Goal: Book appointment/travel/reservation

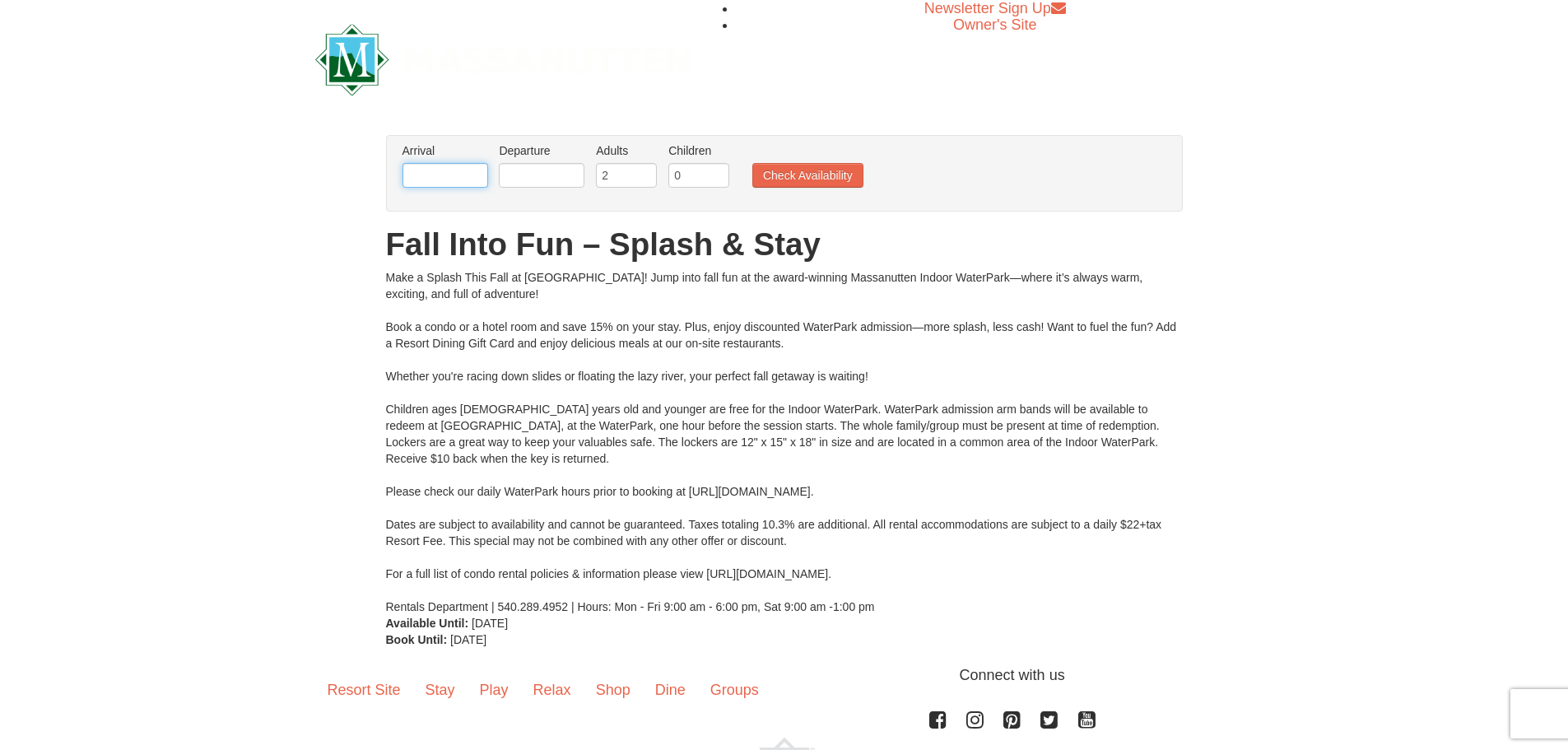
click at [446, 172] on input "text" at bounding box center [446, 175] width 86 height 25
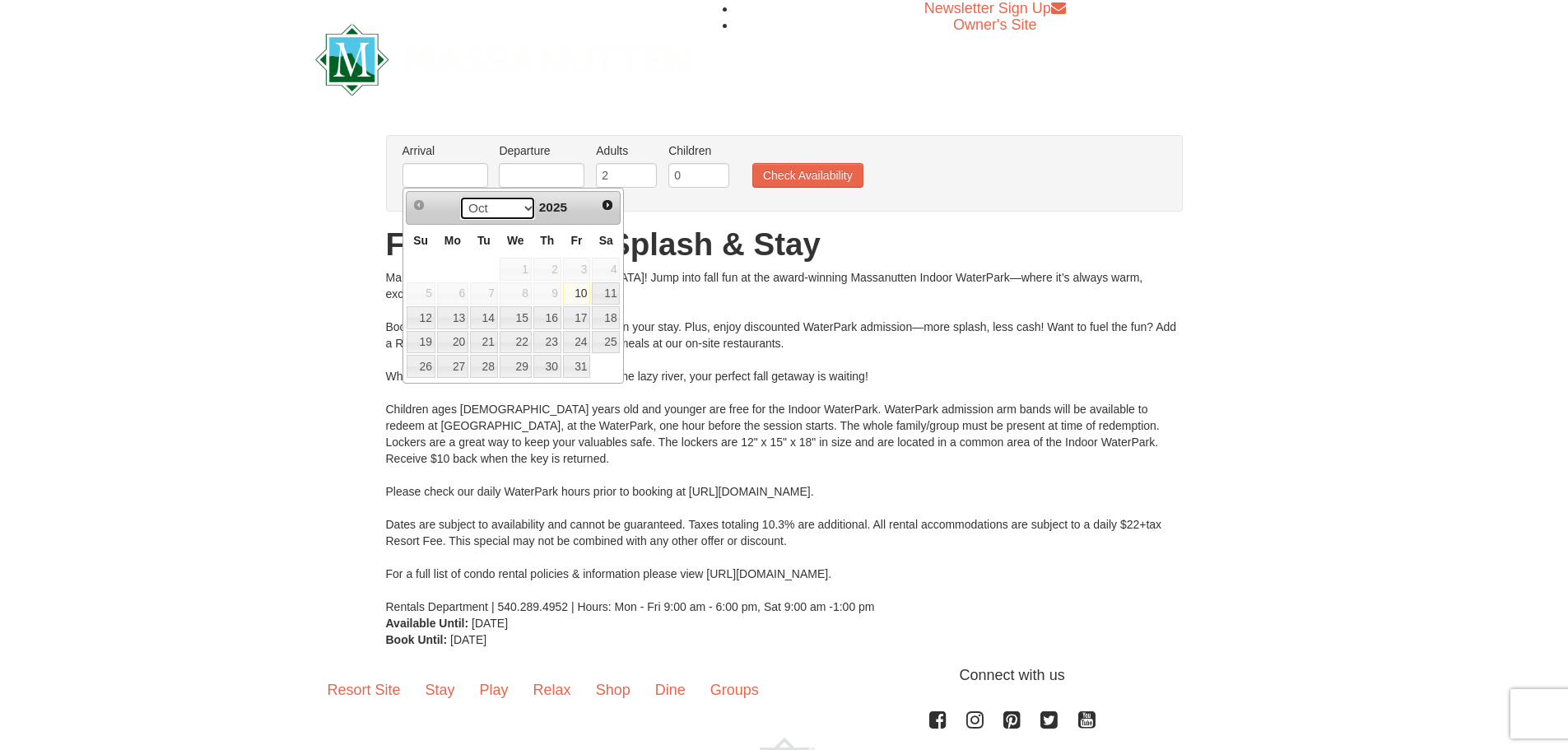
click at [524, 207] on select "Oct Nov Dec" at bounding box center [497, 207] width 77 height 25
click at [578, 365] on link "28" at bounding box center [577, 366] width 28 height 23
type input "[DATE]"
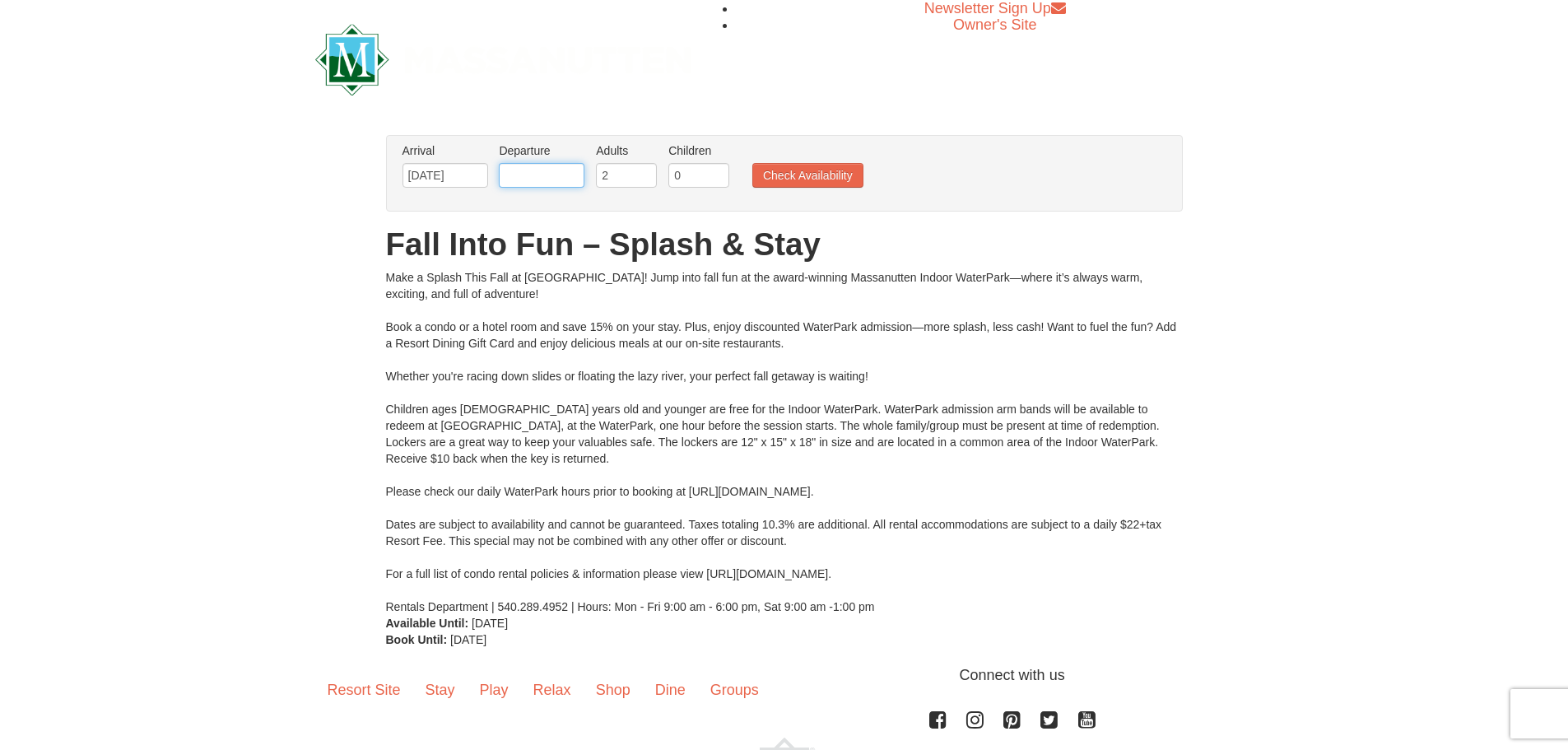
click at [557, 182] on input "text" at bounding box center [542, 175] width 86 height 25
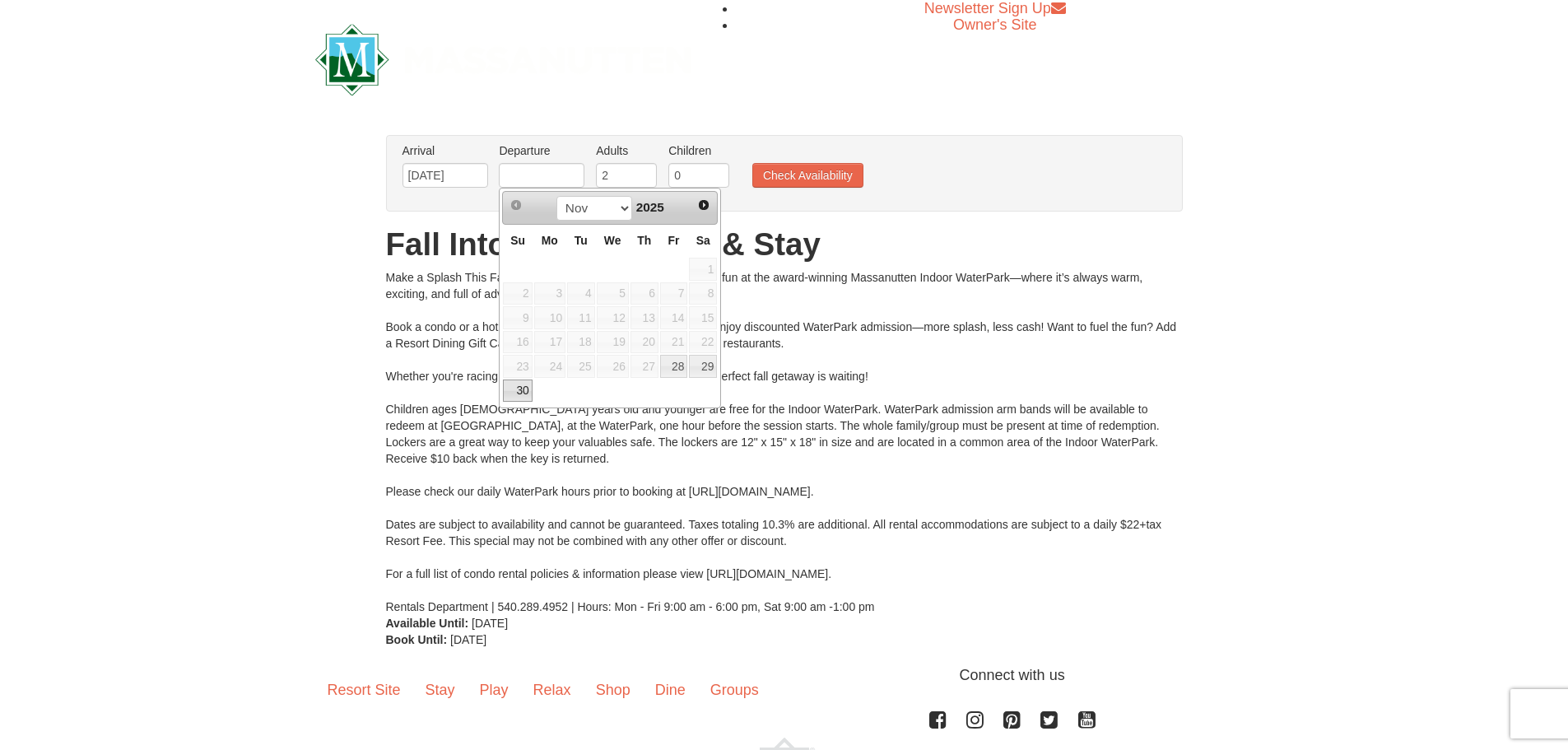
click at [517, 386] on link "30" at bounding box center [517, 390] width 29 height 23
type input "[DATE]"
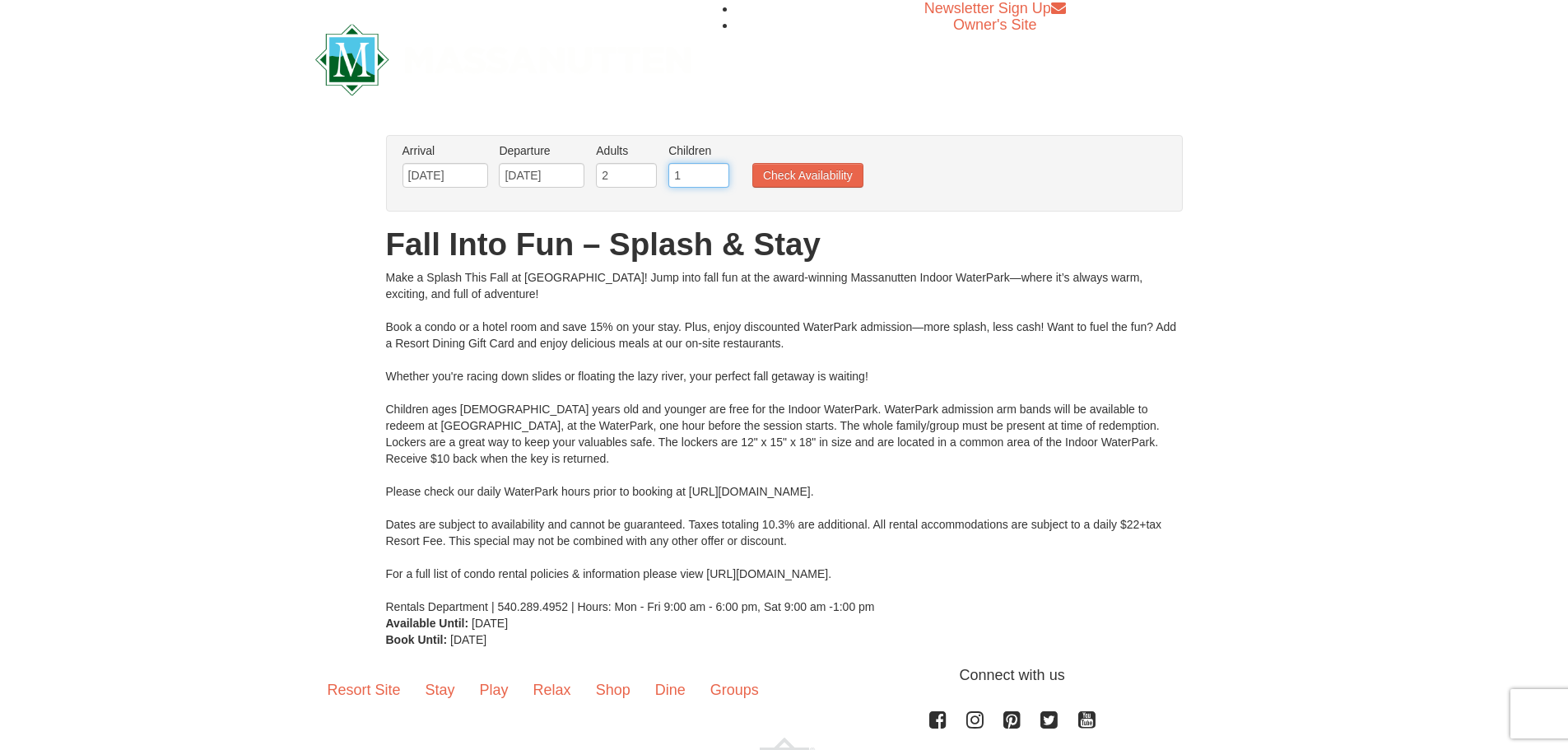
click at [720, 170] on input "1" at bounding box center [698, 175] width 61 height 25
click at [720, 170] on input "2" at bounding box center [698, 175] width 61 height 25
type input "3"
click at [719, 170] on input "3" at bounding box center [698, 175] width 61 height 25
click at [791, 170] on button "Check Availability" at bounding box center [807, 175] width 111 height 25
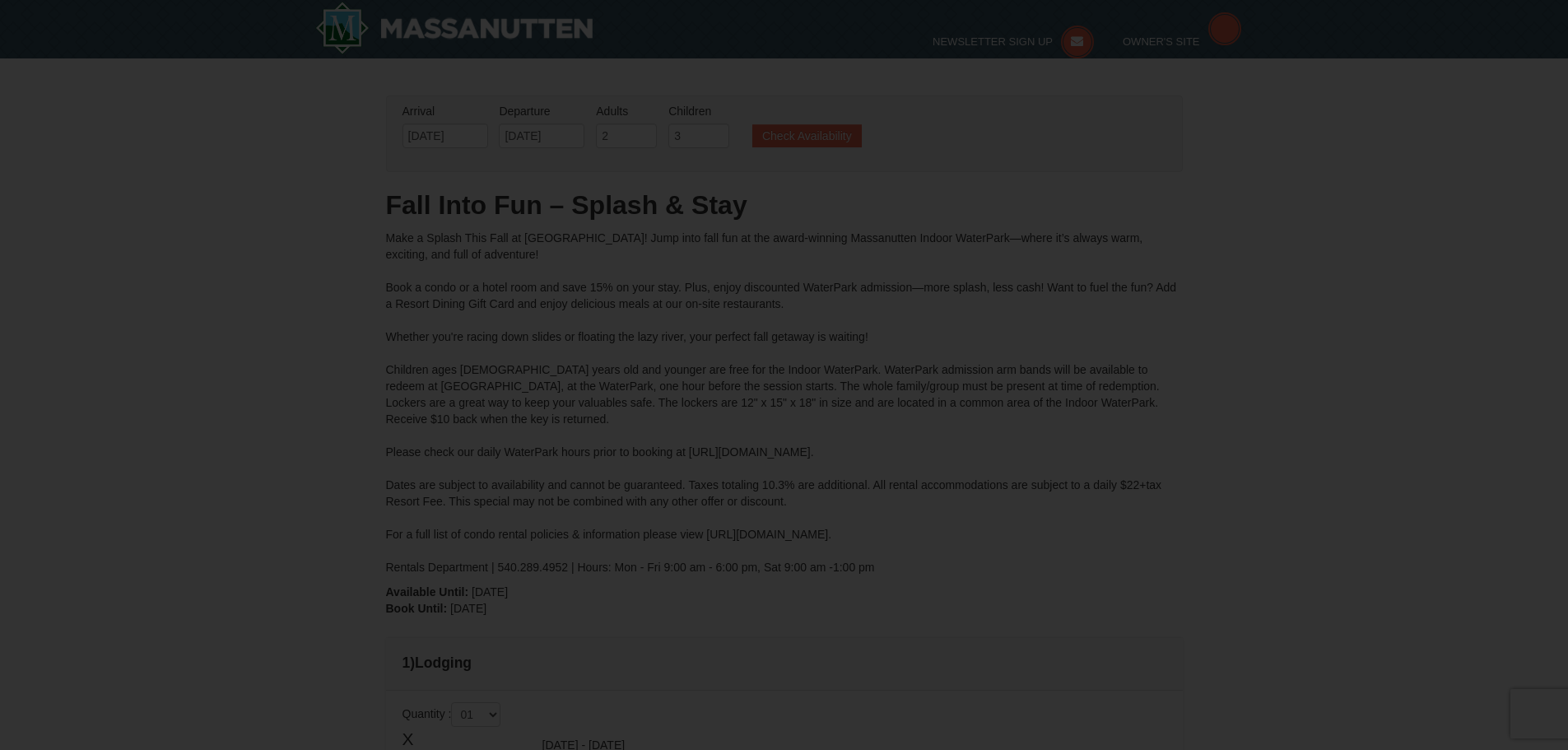
type input "[DATE]"
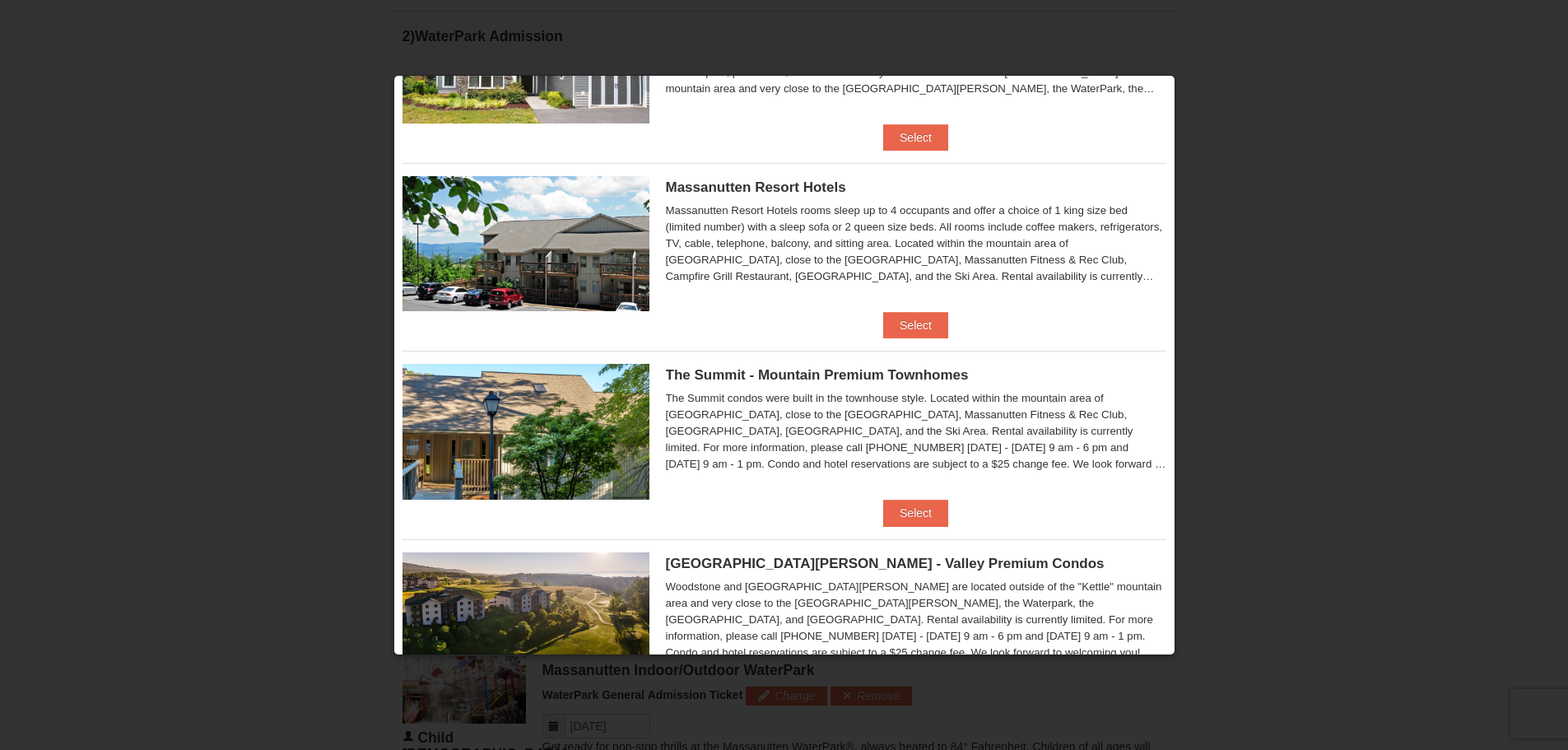
scroll to position [412, 0]
